Goal: Find contact information: Find contact information

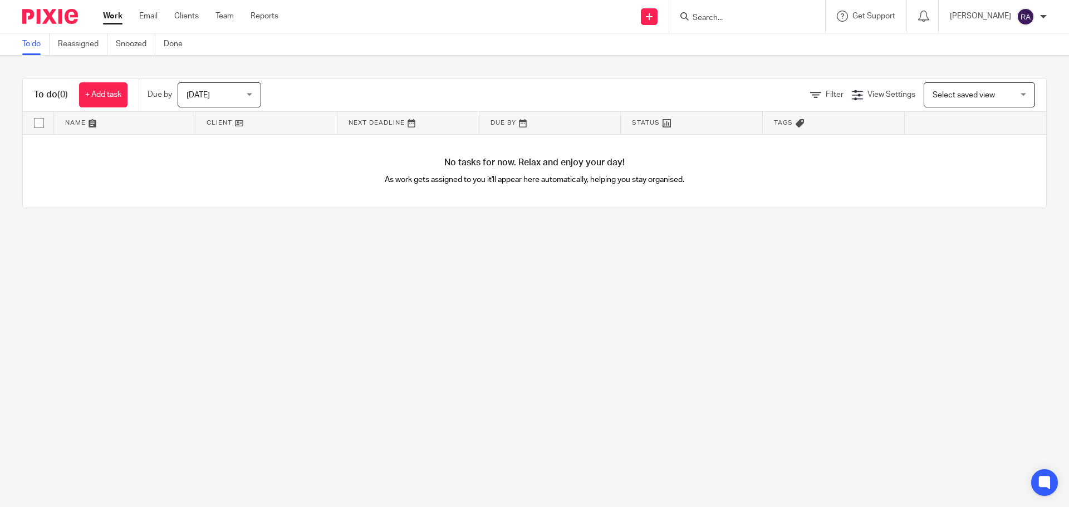
click at [756, 19] on input "Search" at bounding box center [742, 18] width 100 height 10
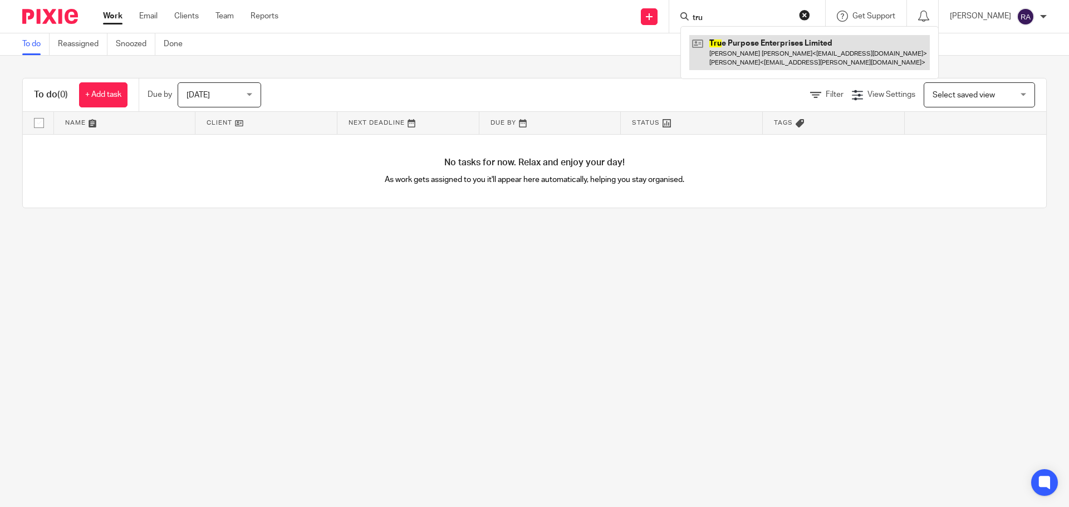
type input "tru"
click at [759, 53] on link at bounding box center [809, 52] width 241 height 35
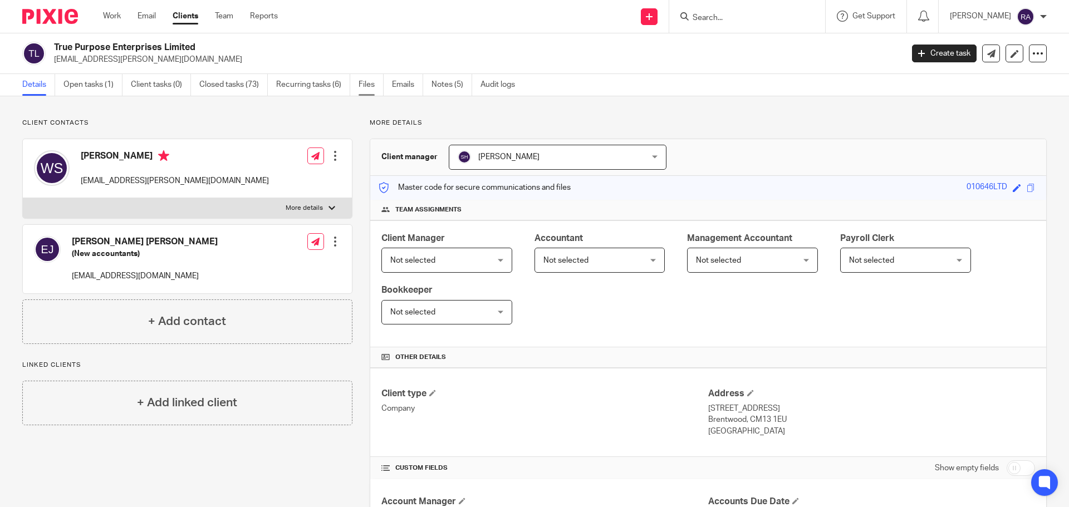
click at [361, 85] on link "Files" at bounding box center [371, 85] width 25 height 22
click at [372, 85] on link "Files" at bounding box center [371, 85] width 25 height 22
click at [373, 80] on link "Files" at bounding box center [371, 85] width 25 height 22
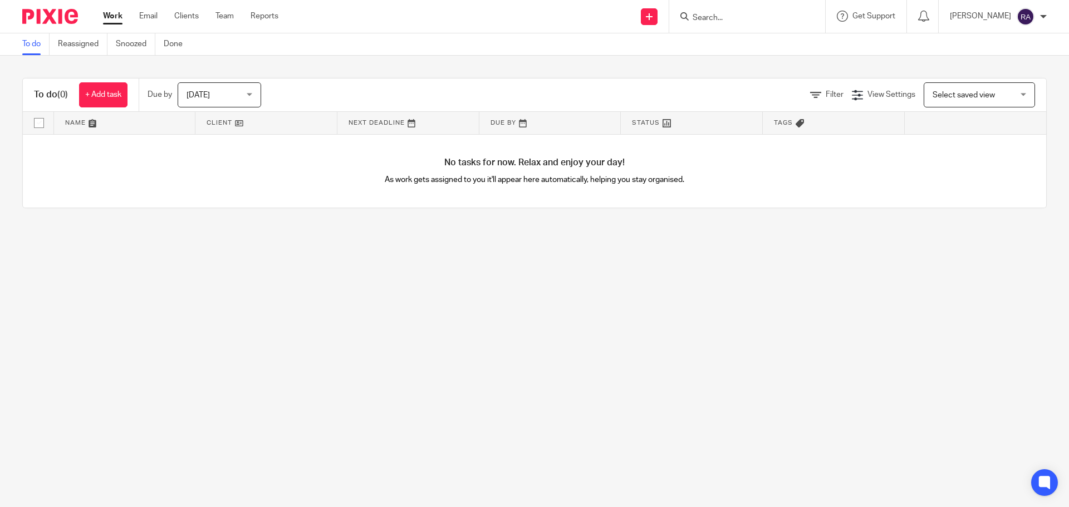
click at [766, 18] on input "Search" at bounding box center [742, 18] width 100 height 10
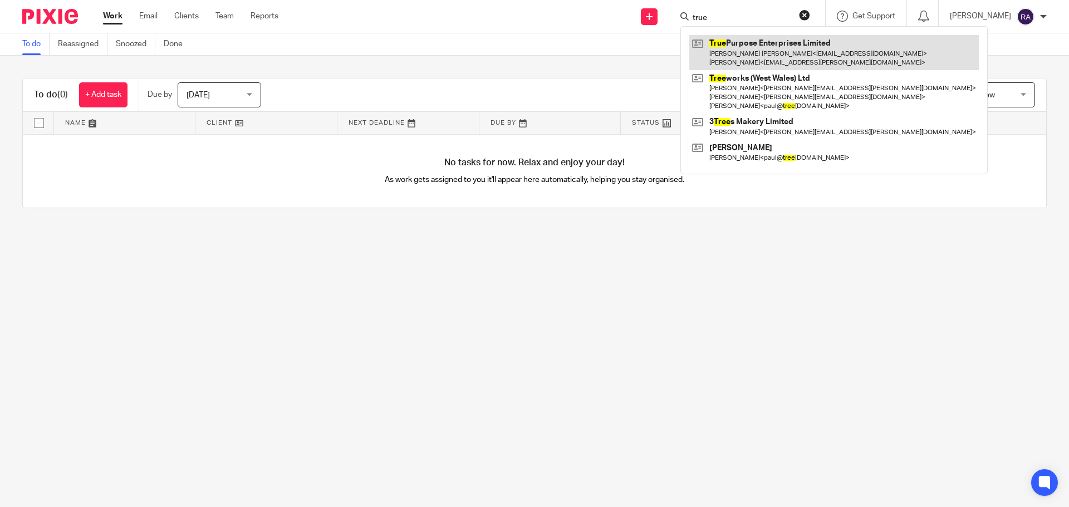
type input "true"
click at [764, 52] on link at bounding box center [834, 52] width 290 height 35
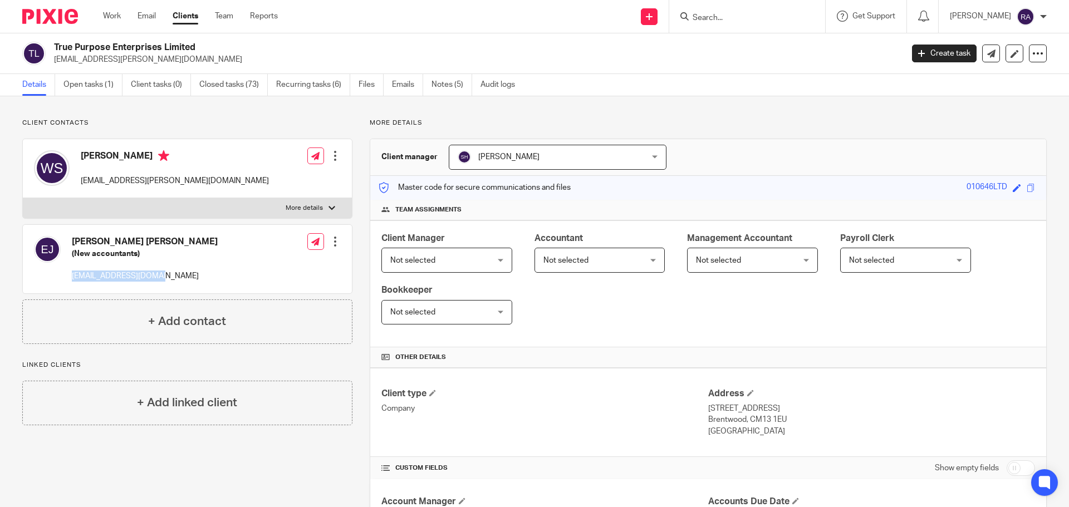
drag, startPoint x: 153, startPoint y: 274, endPoint x: 72, endPoint y: 281, distance: 81.0
click at [72, 281] on div "[PERSON_NAME] [PERSON_NAME] (New accountants) [EMAIL_ADDRESS][DOMAIN_NAME] Edit…" at bounding box center [187, 259] width 329 height 68
copy p "[EMAIL_ADDRESS][DOMAIN_NAME]"
